Goal: Find contact information: Find contact information

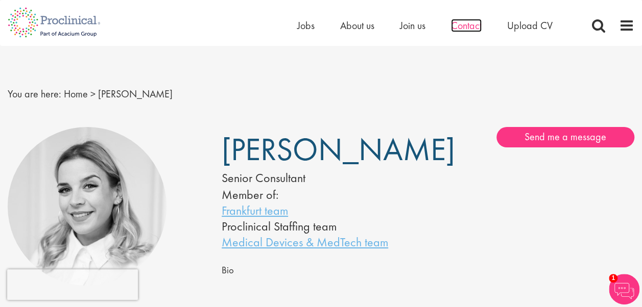
click at [459, 27] on span "Contact" at bounding box center [466, 25] width 31 height 13
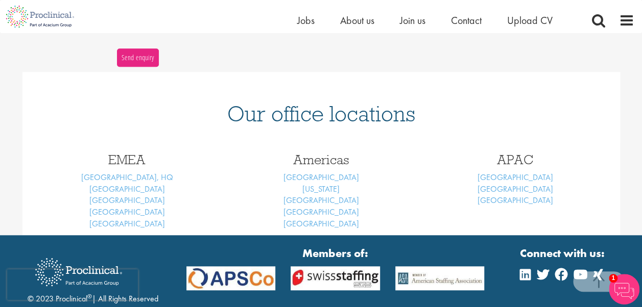
scroll to position [455, 0]
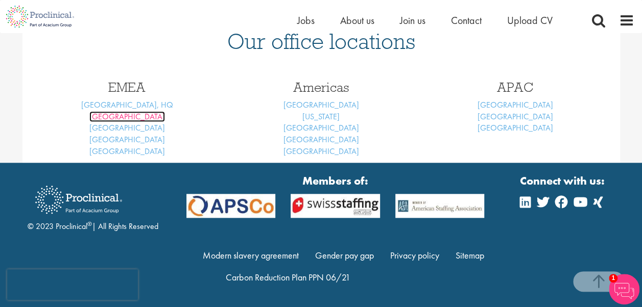
click at [130, 113] on link "[GEOGRAPHIC_DATA]" at bounding box center [127, 116] width 76 height 11
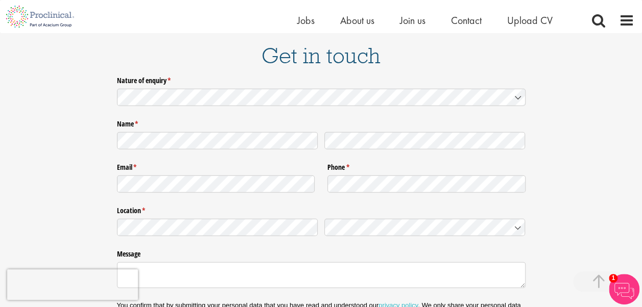
scroll to position [1528, 0]
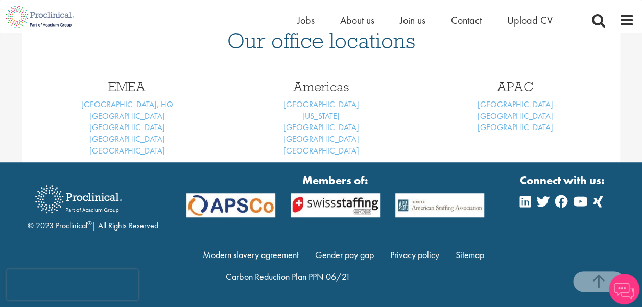
scroll to position [278, 0]
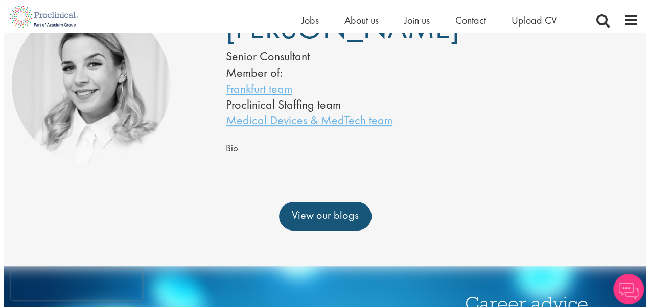
scroll to position [51, 0]
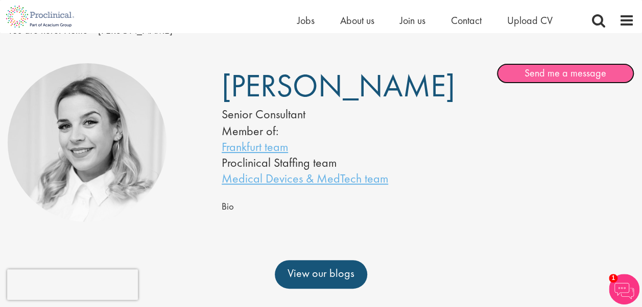
click at [578, 73] on link "Send me a message" at bounding box center [565, 73] width 138 height 20
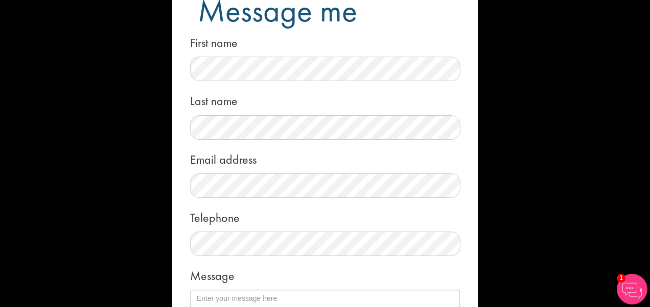
scroll to position [0, 0]
